Goal: Task Accomplishment & Management: Use online tool/utility

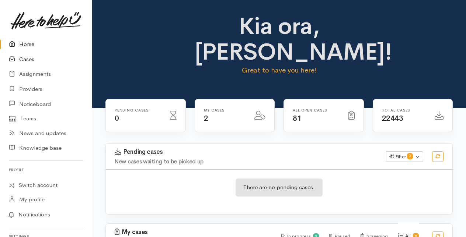
click at [26, 59] on link "Cases" at bounding box center [46, 59] width 92 height 15
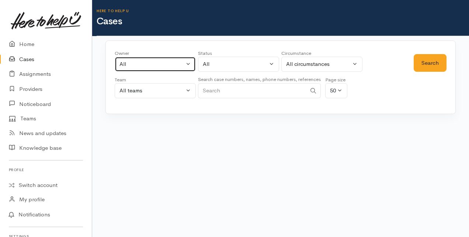
click at [185, 63] on button "All" at bounding box center [155, 64] width 81 height 15
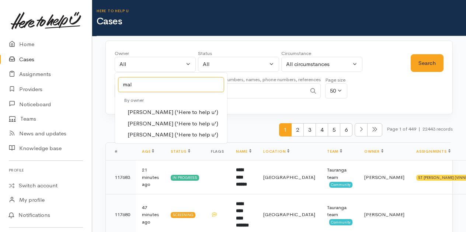
type input "mal"
click at [139, 123] on span "[PERSON_NAME] ('Here to help u')" at bounding box center [172, 123] width 91 height 8
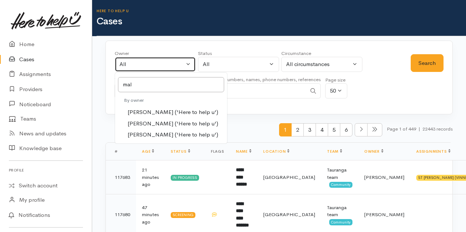
select select "1613"
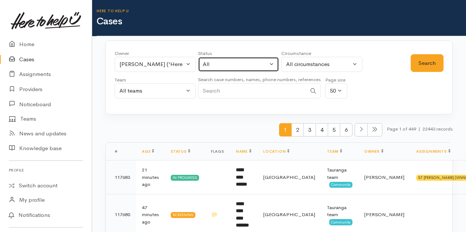
click at [272, 63] on button "All" at bounding box center [238, 64] width 81 height 15
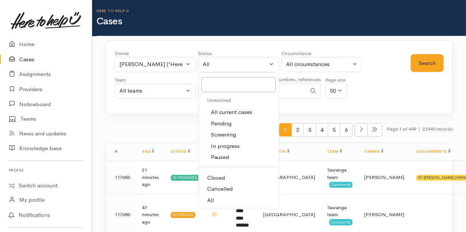
click at [235, 113] on span "All current cases" at bounding box center [231, 112] width 41 height 8
select select "Unresolved"
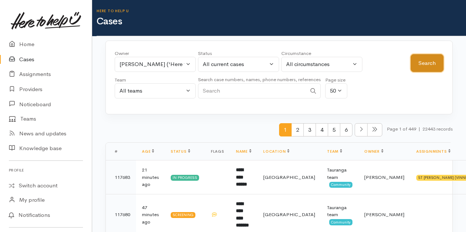
click at [431, 62] on button "Search" at bounding box center [426, 63] width 33 height 18
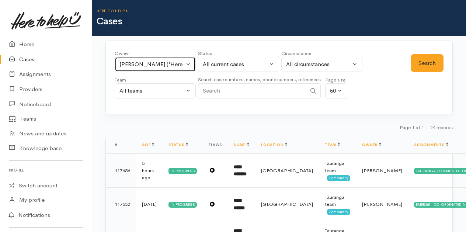
click at [188, 65] on button "Malia Stowers ('Here to help u')" at bounding box center [155, 64] width 81 height 15
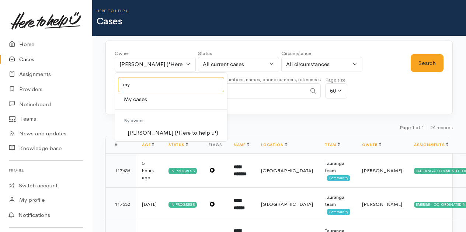
type input "my"
click at [132, 100] on span "My cases" at bounding box center [135, 99] width 23 height 8
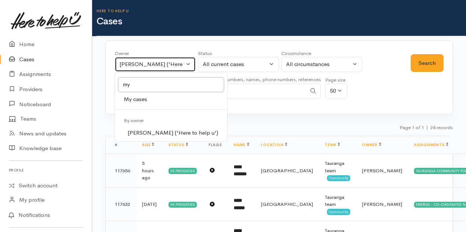
select select "205"
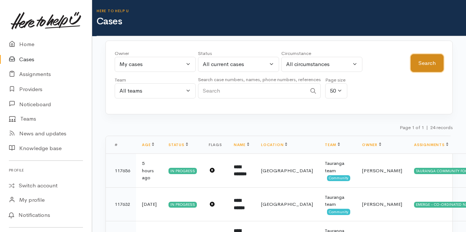
drag, startPoint x: 423, startPoint y: 61, endPoint x: 418, endPoint y: 64, distance: 5.9
click at [423, 61] on button "Search" at bounding box center [426, 63] width 33 height 18
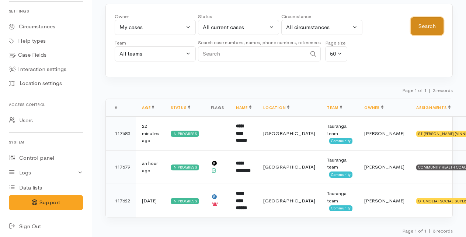
scroll to position [226, 0]
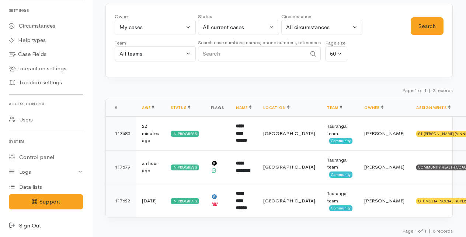
click at [25, 226] on link "Sign Out" at bounding box center [46, 225] width 92 height 15
